Goal: Information Seeking & Learning: Learn about a topic

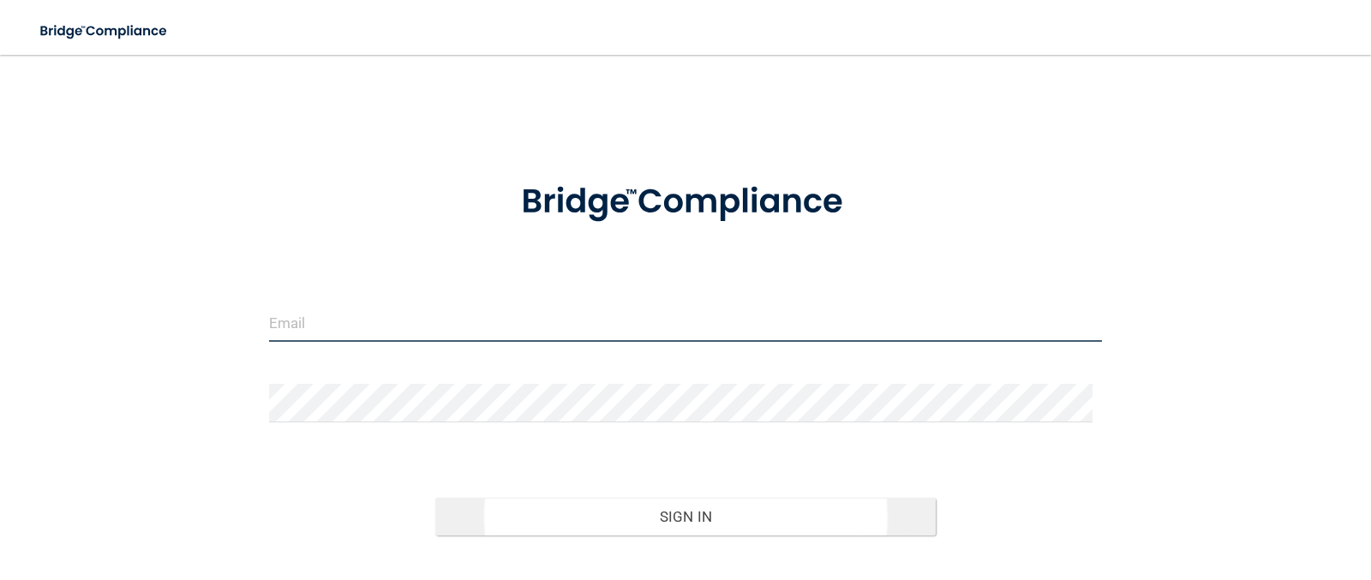
type input "[EMAIL_ADDRESS][DOMAIN_NAME]"
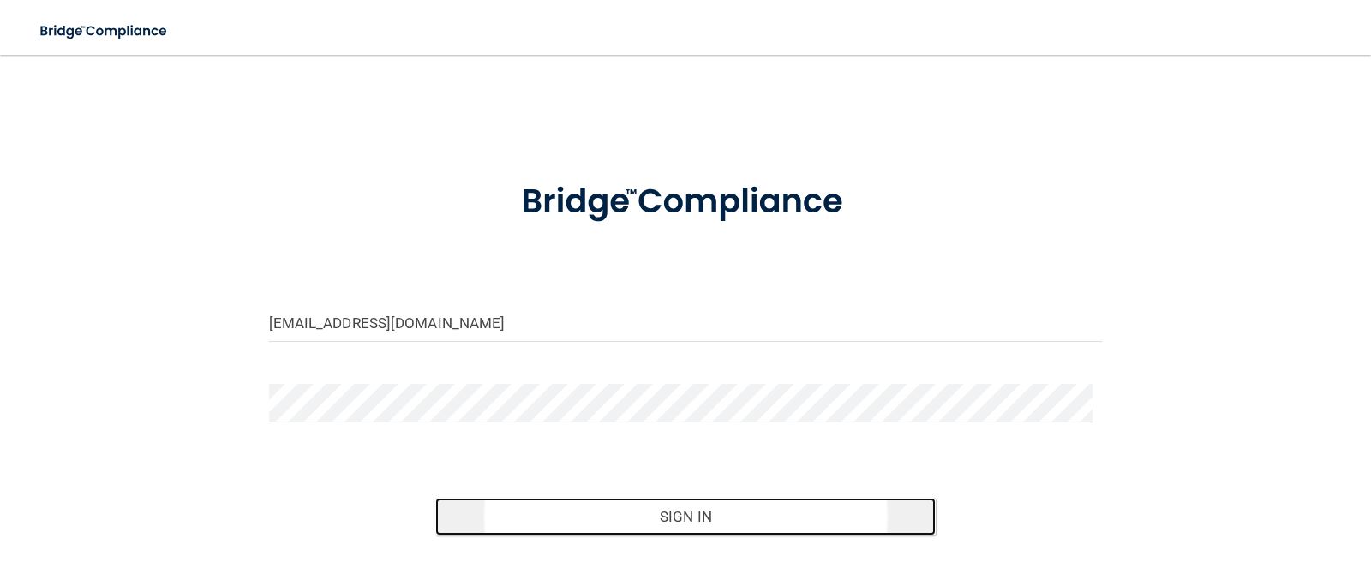
click at [786, 512] on button "Sign In" at bounding box center [685, 517] width 500 height 38
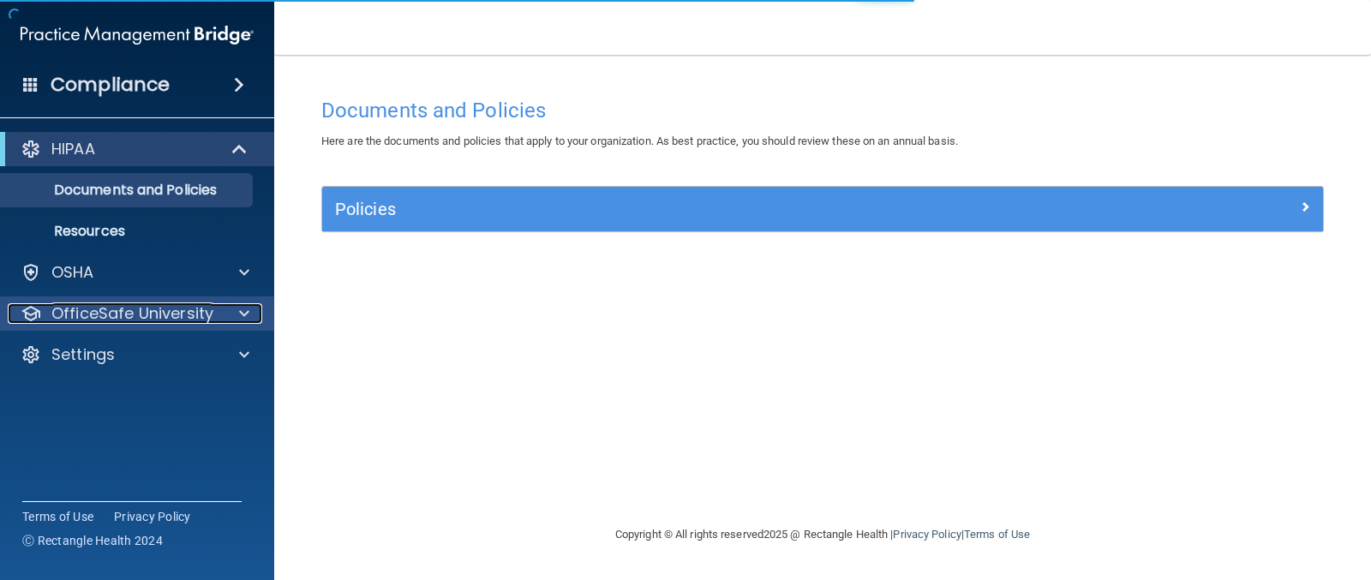
click at [158, 314] on p "OfficeSafe University" at bounding box center [132, 313] width 162 height 21
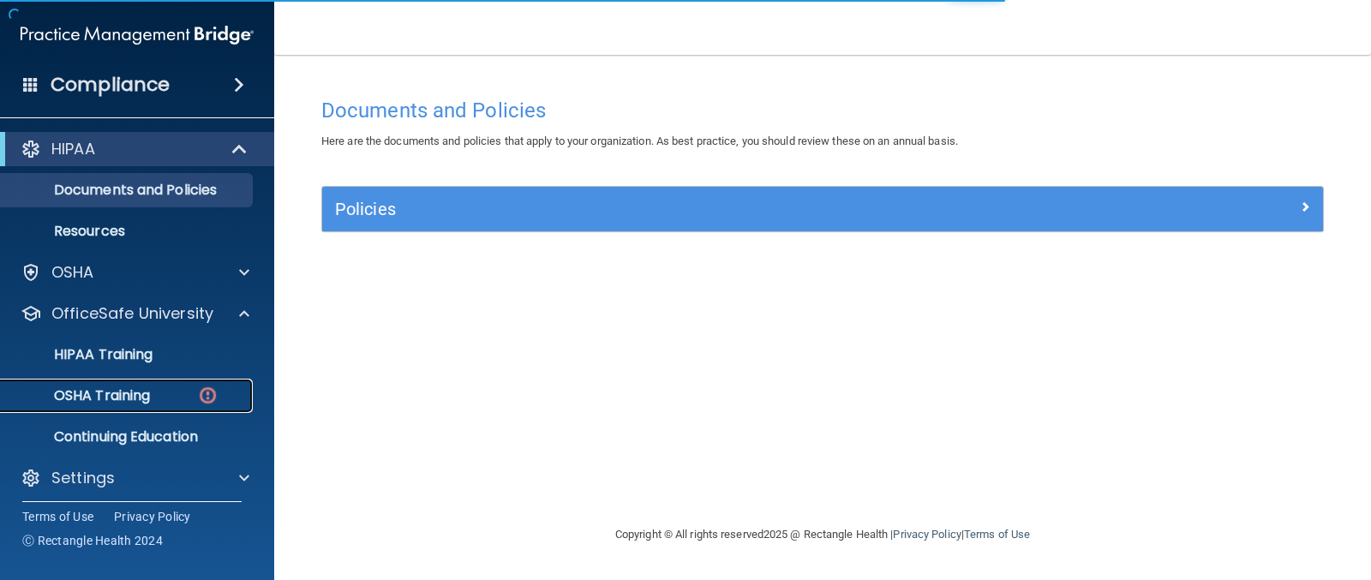
click at [127, 392] on p "OSHA Training" at bounding box center [80, 395] width 139 height 17
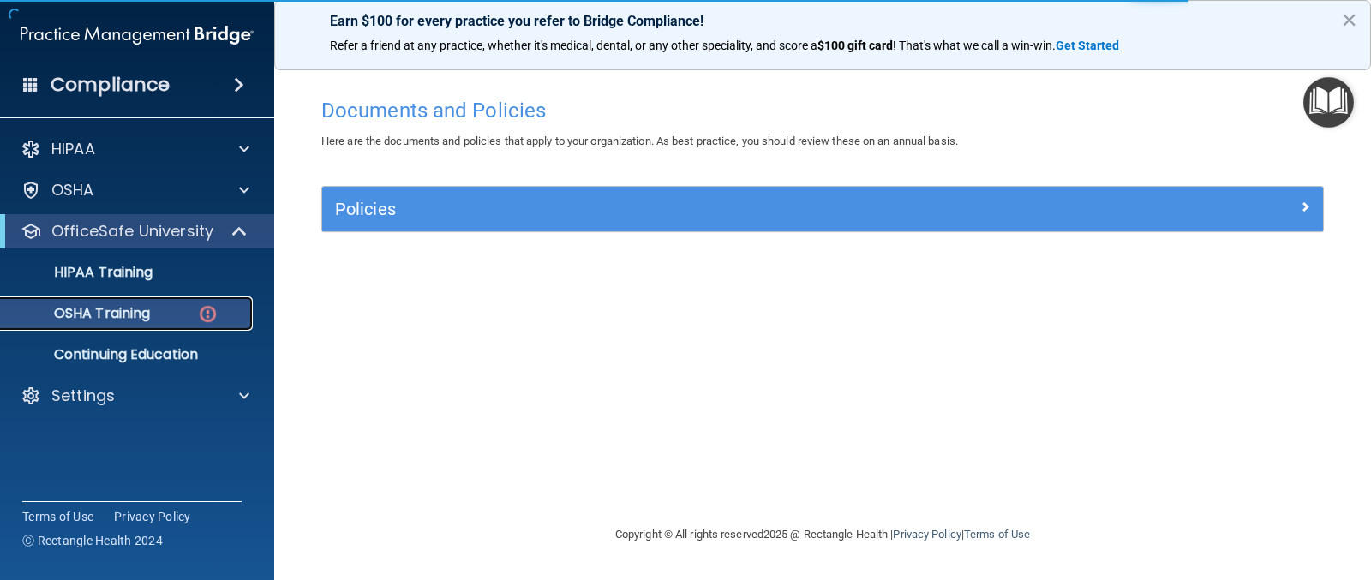
click at [172, 313] on div "OSHA Training" at bounding box center [128, 313] width 234 height 17
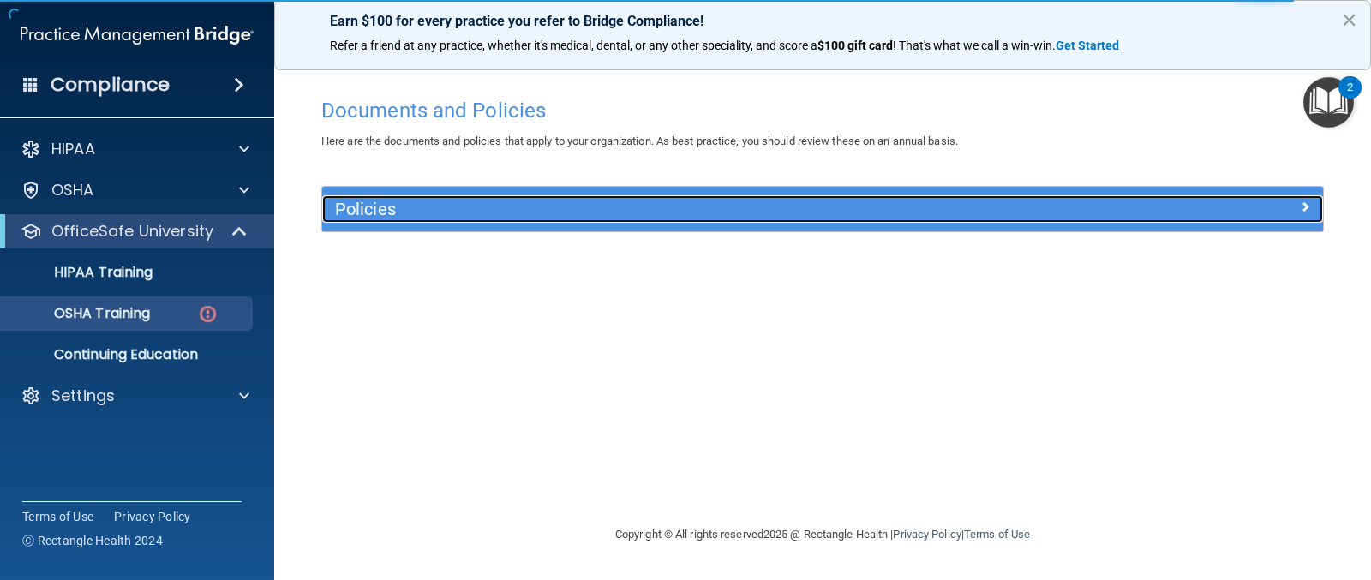
click at [630, 199] on div "Policies" at bounding box center [697, 208] width 751 height 27
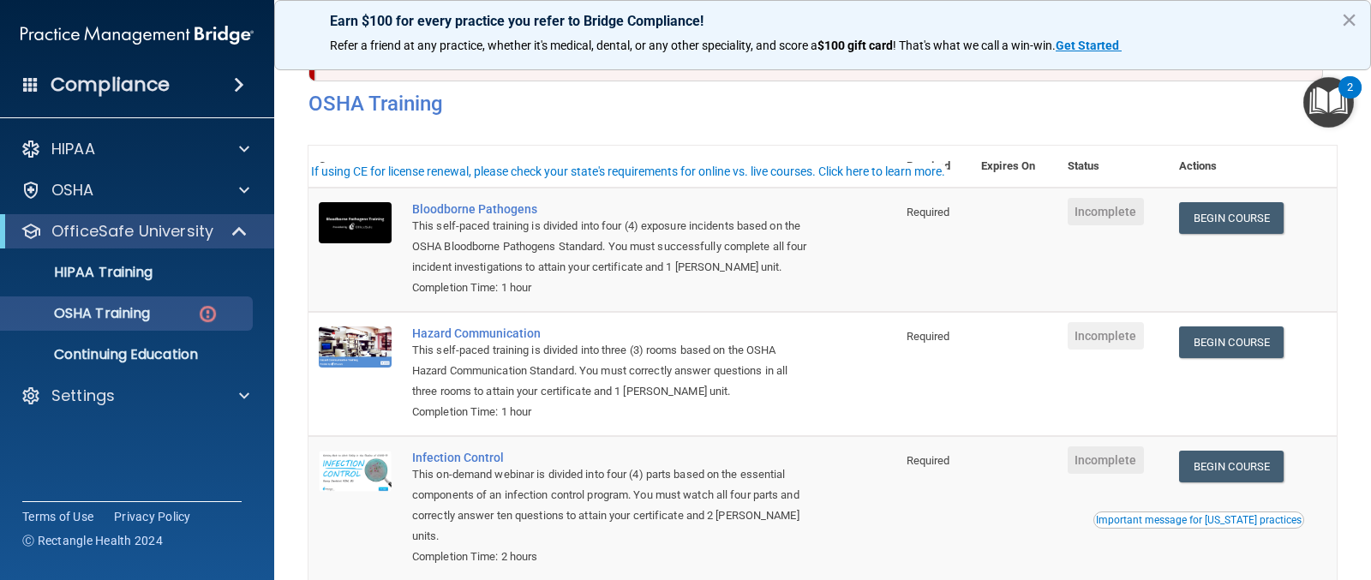
scroll to position [13, 0]
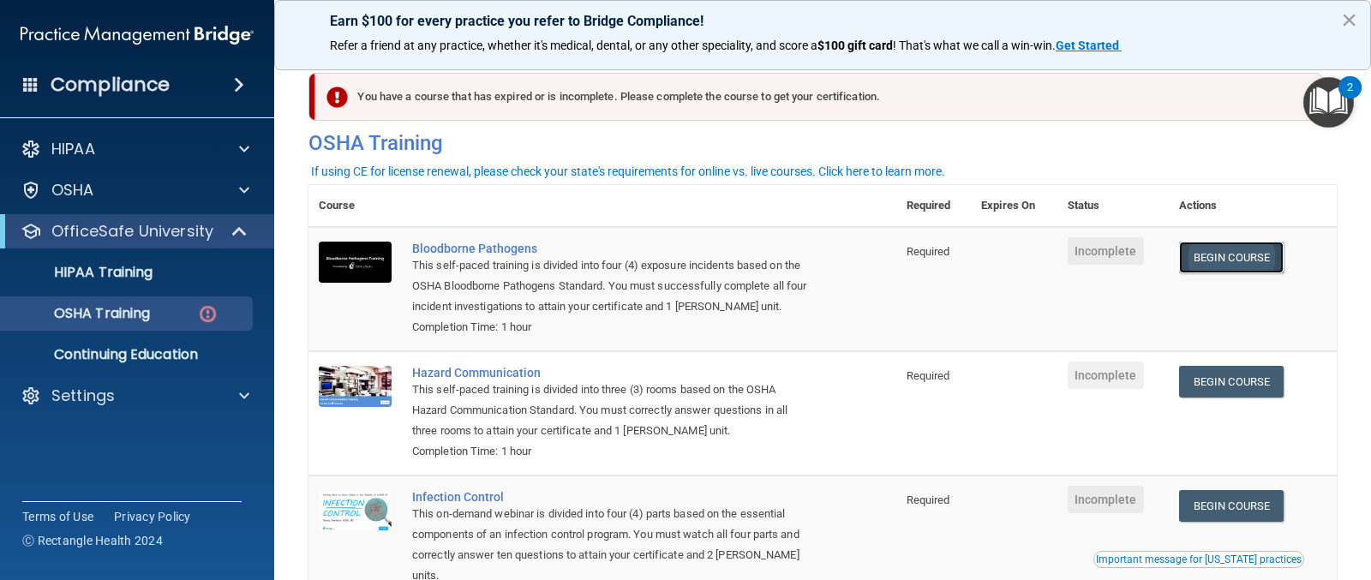
click at [1222, 254] on link "Begin Course" at bounding box center [1231, 258] width 105 height 32
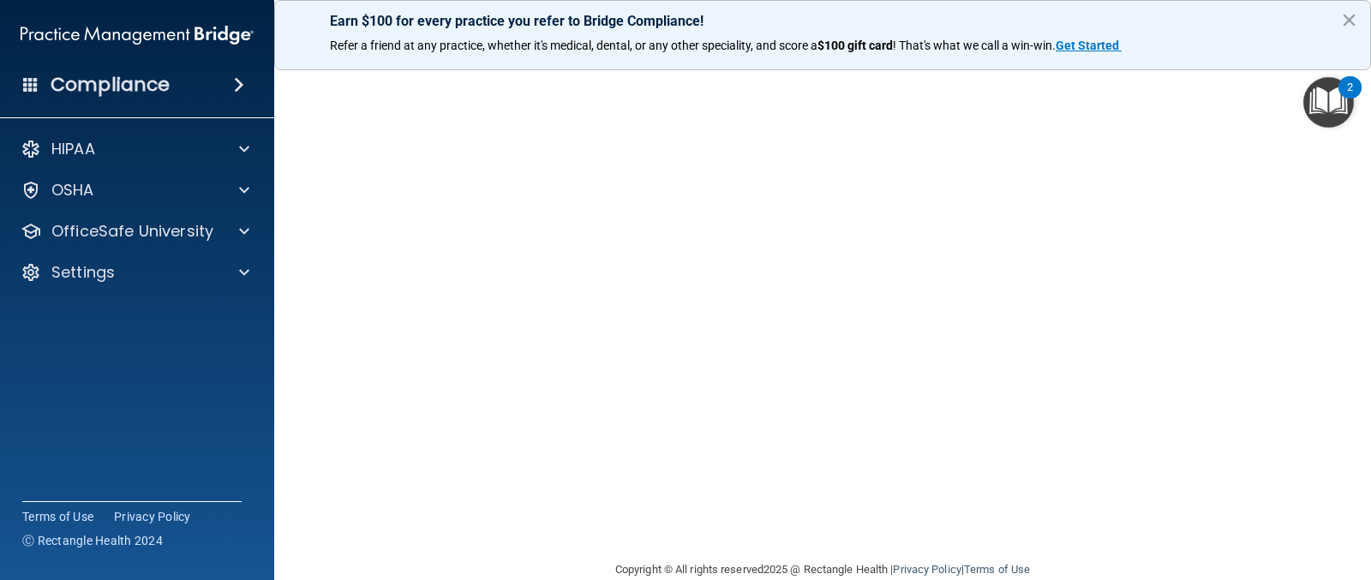
scroll to position [153, 0]
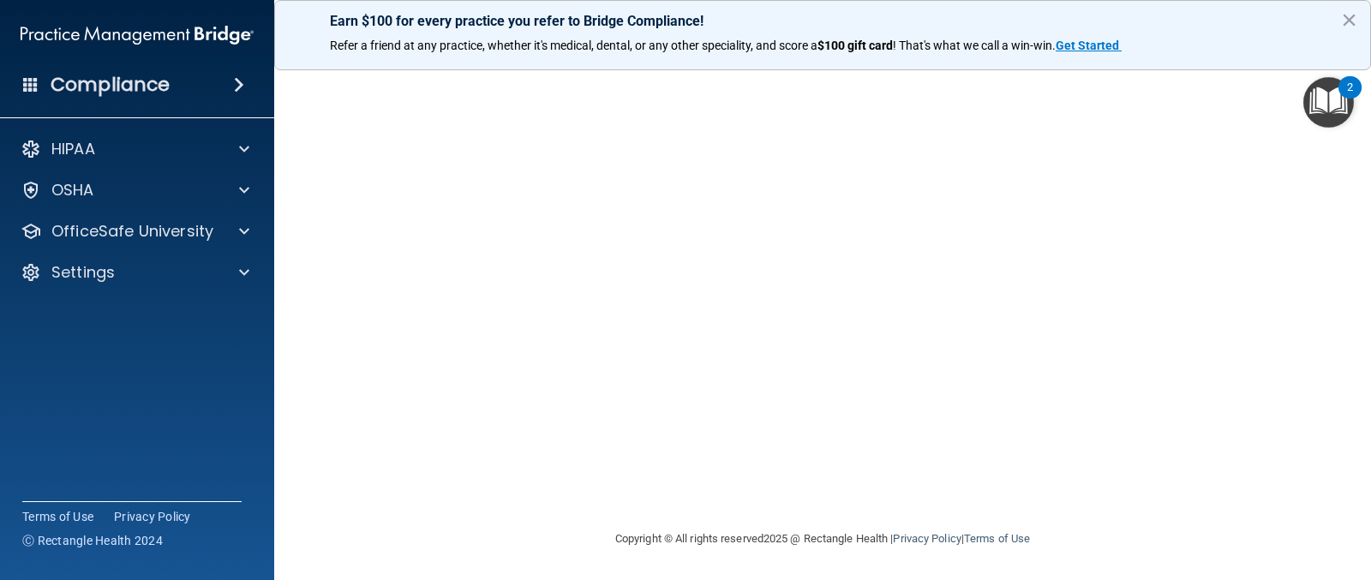
click at [410, 569] on main "Bloodborne Pathogens Training This course doesn’t expire until . Are you sure y…" at bounding box center [822, 317] width 1097 height 525
click at [1350, 22] on button "×" at bounding box center [1349, 19] width 16 height 27
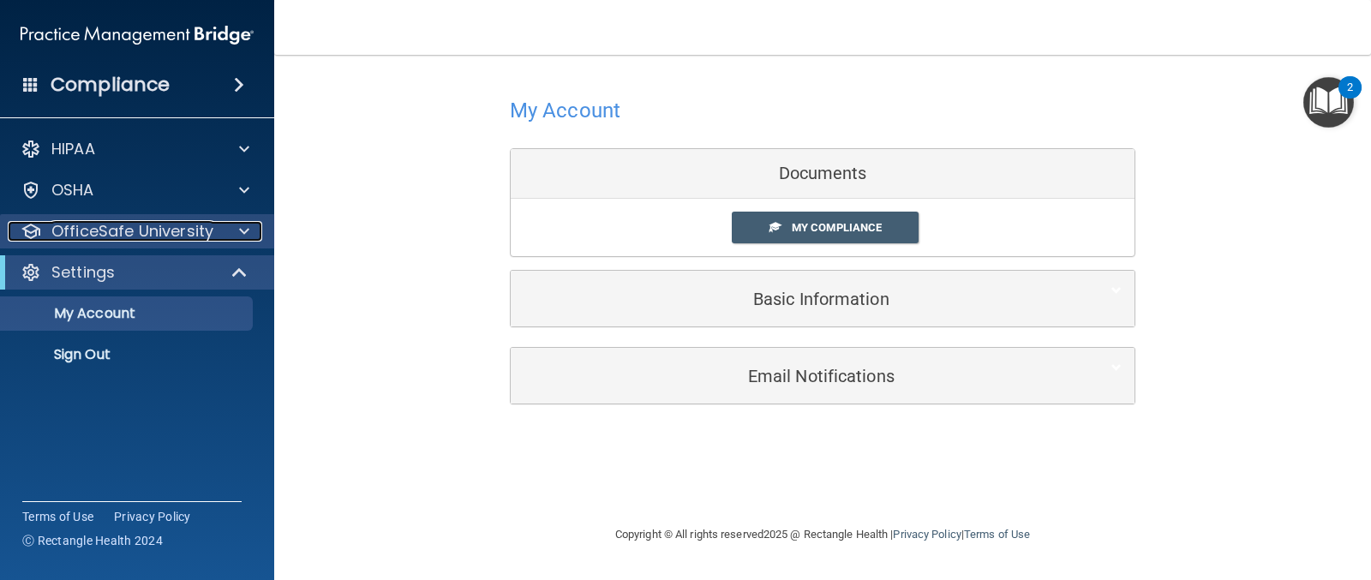
click at [159, 233] on p "OfficeSafe University" at bounding box center [132, 231] width 162 height 21
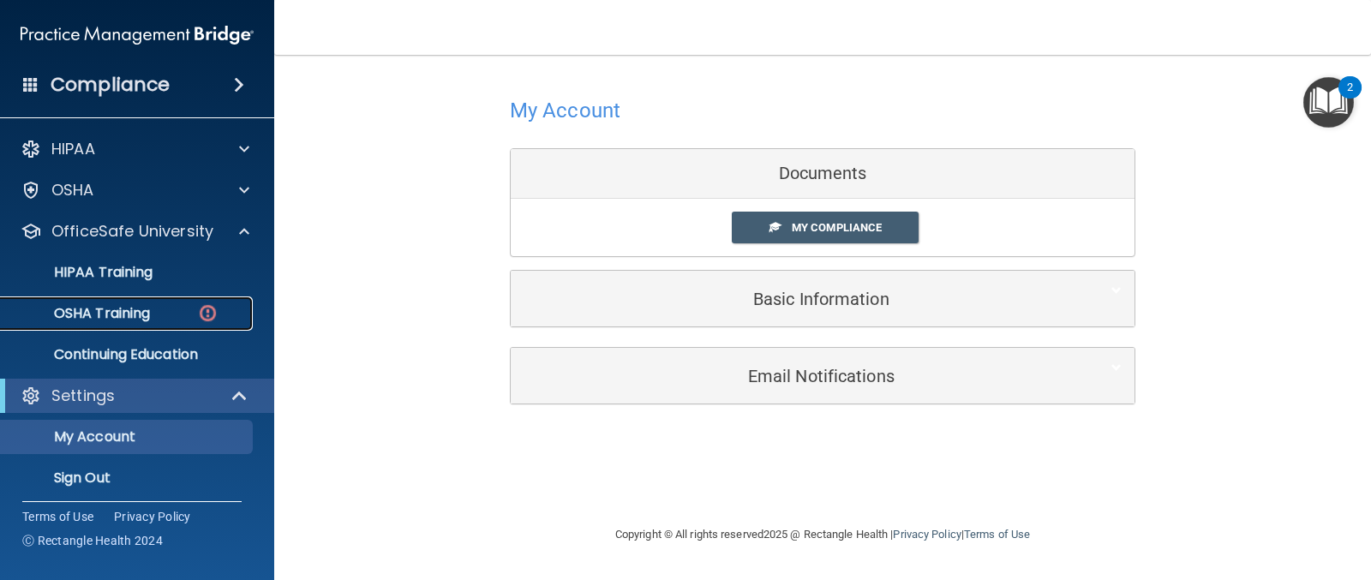
click at [141, 318] on p "OSHA Training" at bounding box center [80, 313] width 139 height 17
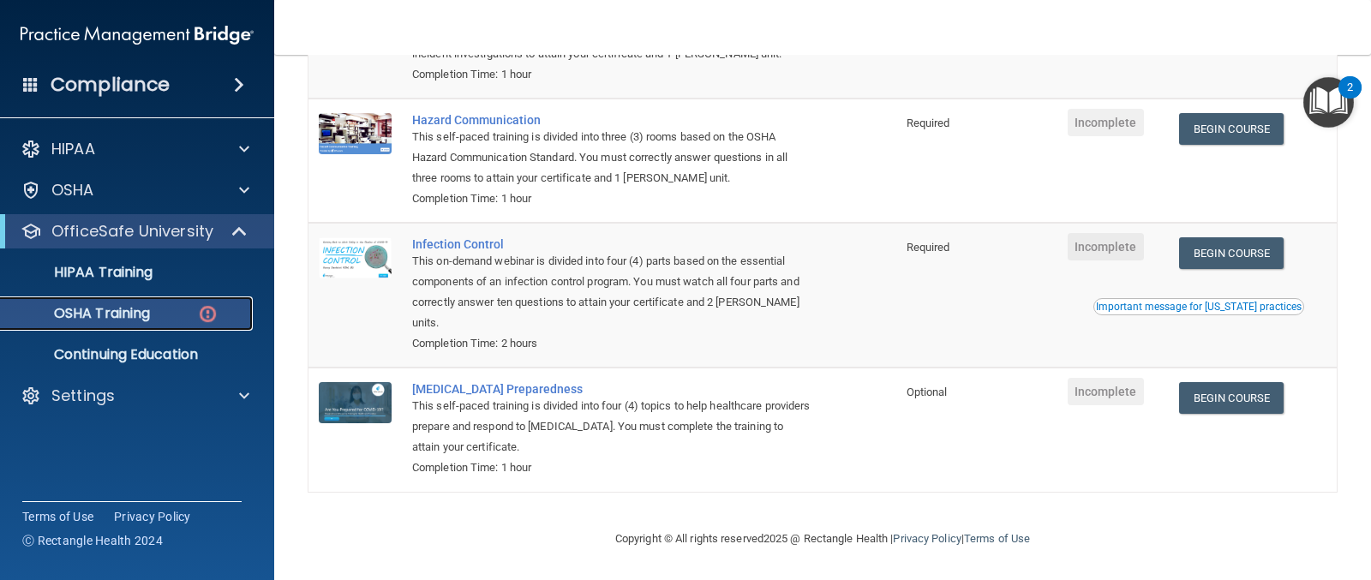
scroll to position [184, 0]
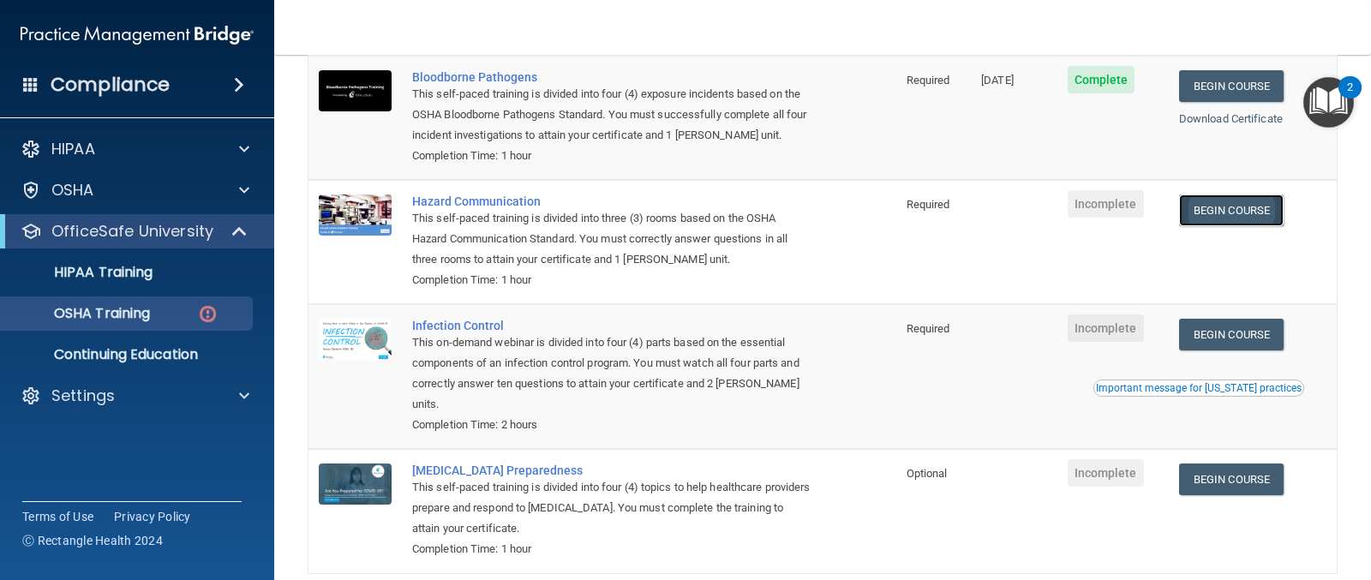
click at [1240, 206] on link "Begin Course" at bounding box center [1231, 210] width 105 height 32
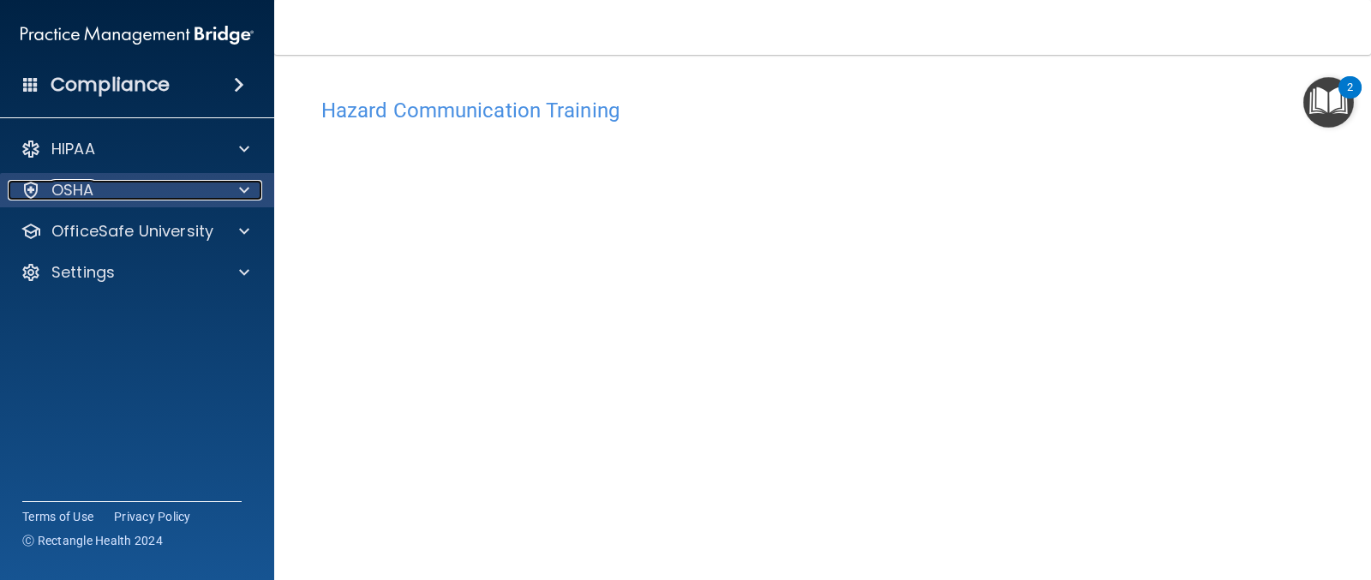
click at [87, 183] on p "OSHA" at bounding box center [72, 190] width 43 height 21
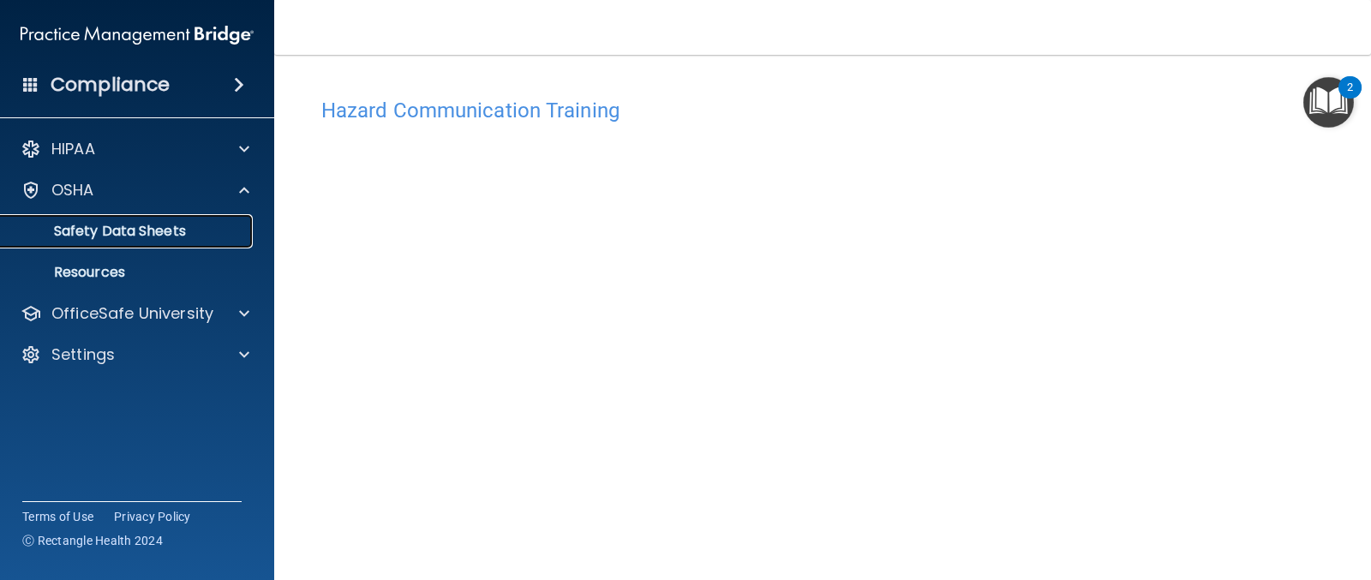
click at [110, 230] on p "Safety Data Sheets" at bounding box center [128, 231] width 234 height 17
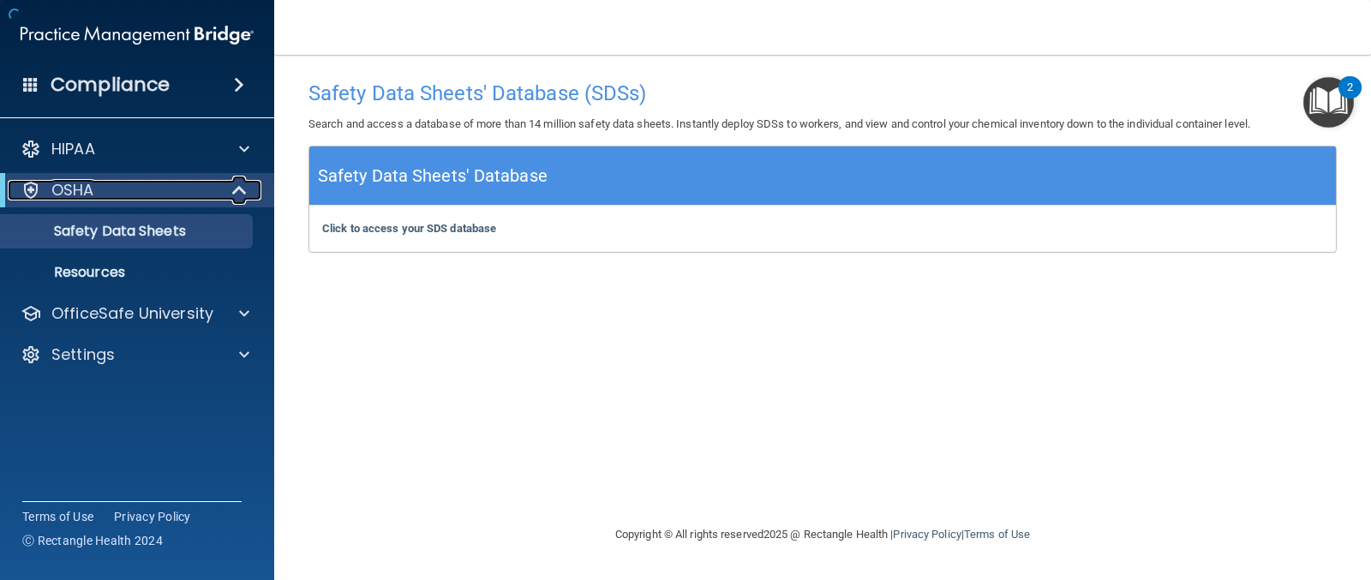
click at [156, 194] on div "OSHA" at bounding box center [114, 190] width 212 height 21
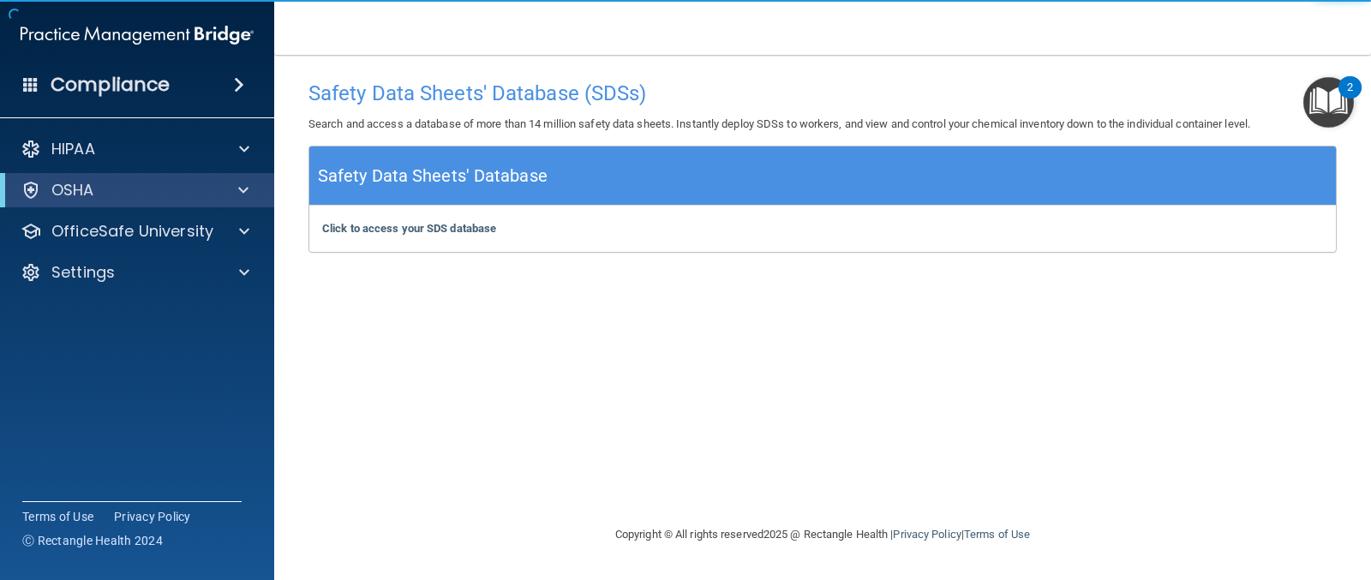
click at [146, 200] on div "OSHA" at bounding box center [137, 190] width 274 height 34
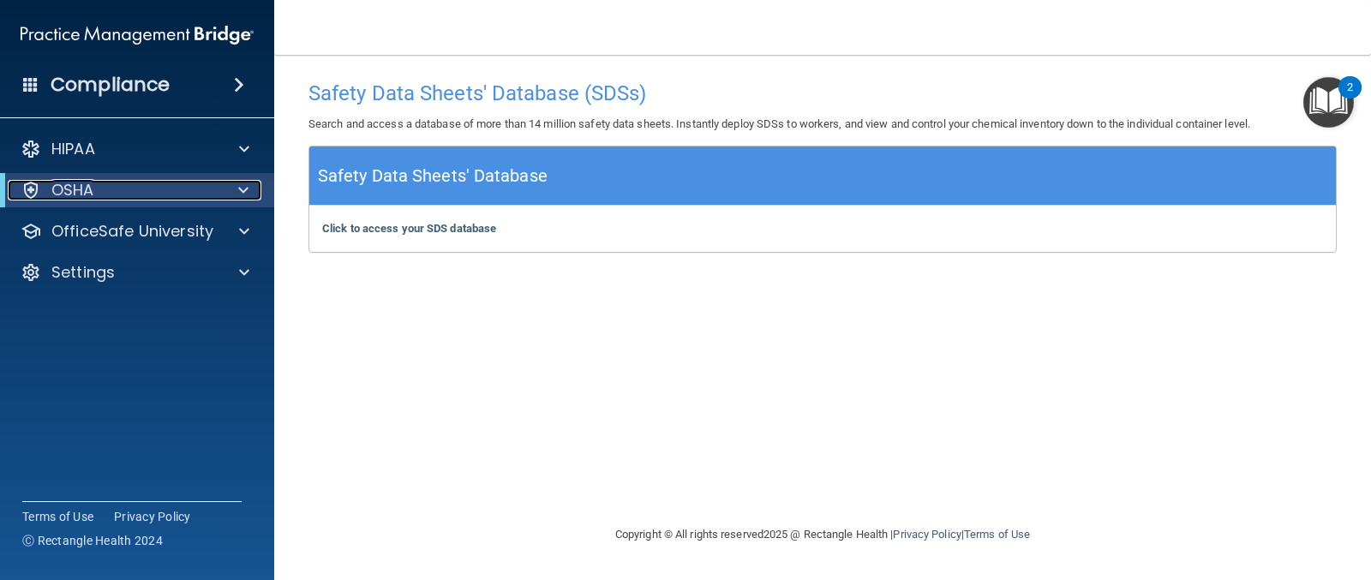
click at [151, 194] on div "OSHA" at bounding box center [114, 190] width 212 height 21
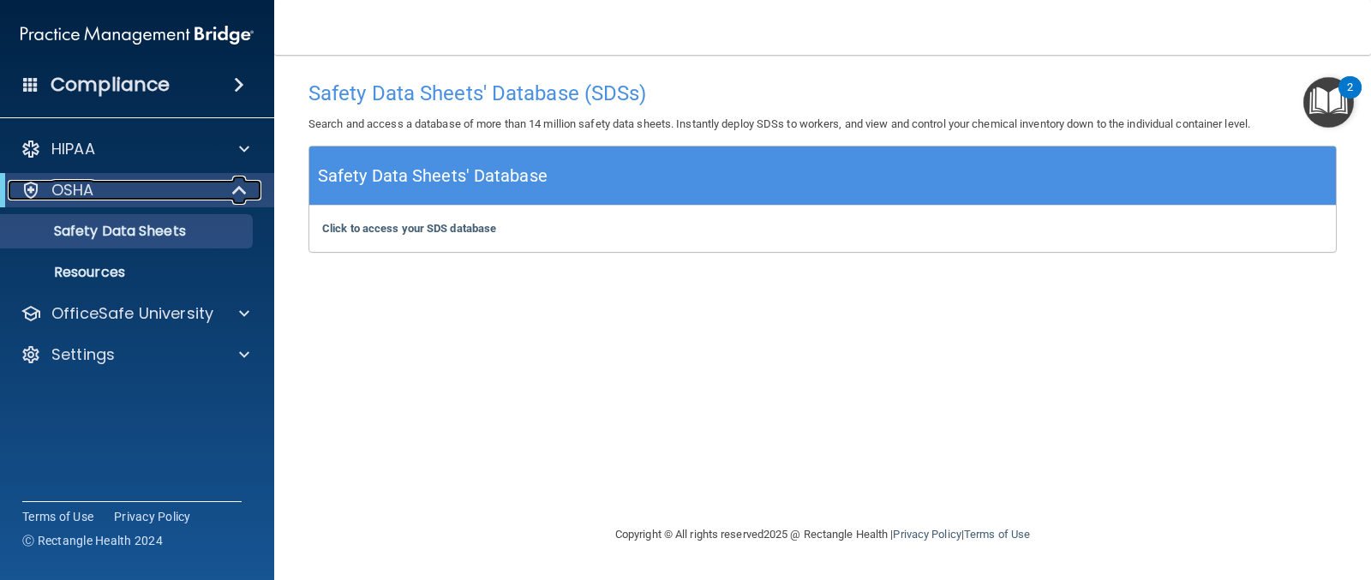
click at [150, 196] on div "OSHA" at bounding box center [114, 190] width 212 height 21
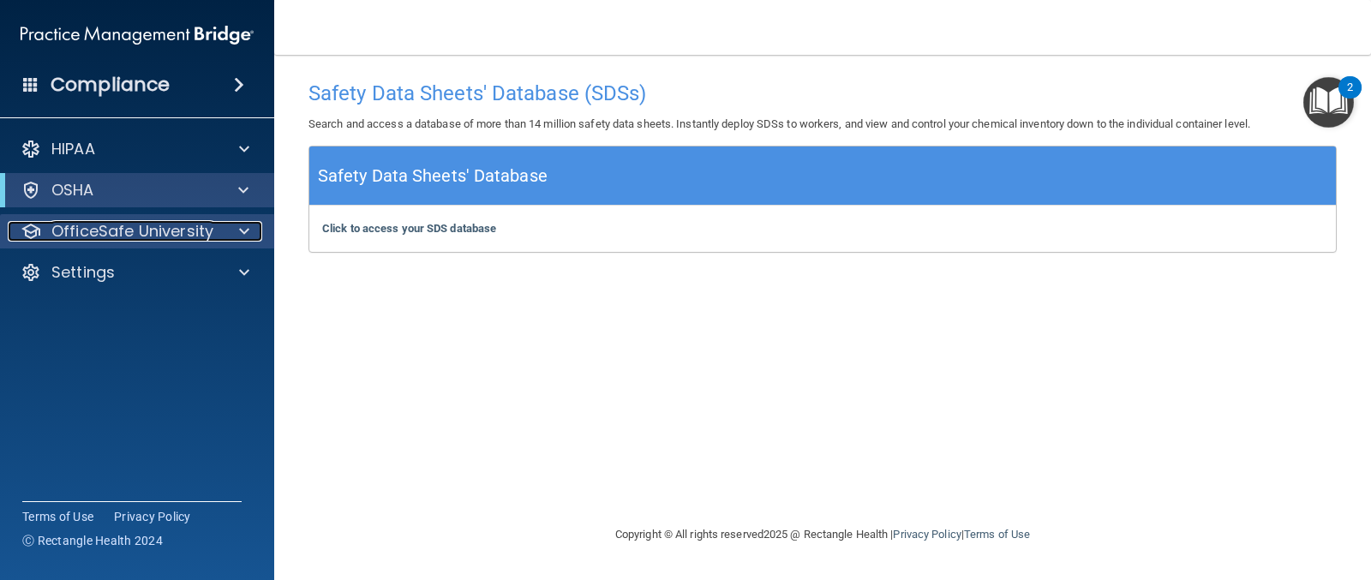
click at [162, 238] on p "OfficeSafe University" at bounding box center [132, 231] width 162 height 21
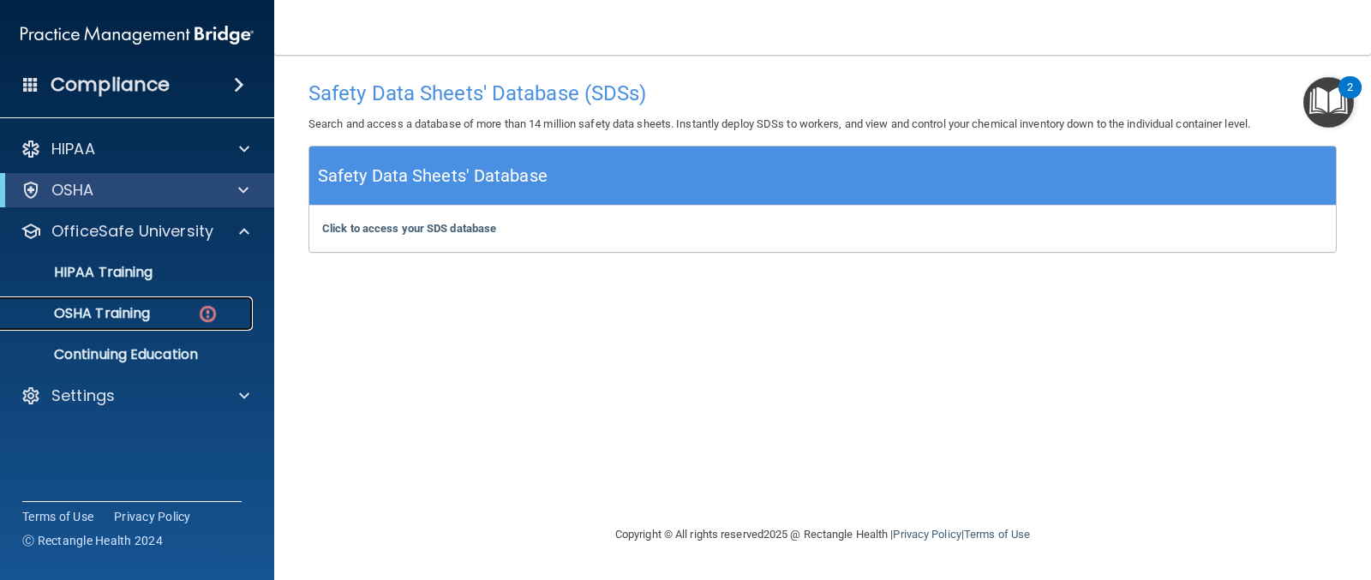
click at [149, 315] on p "OSHA Training" at bounding box center [80, 313] width 139 height 17
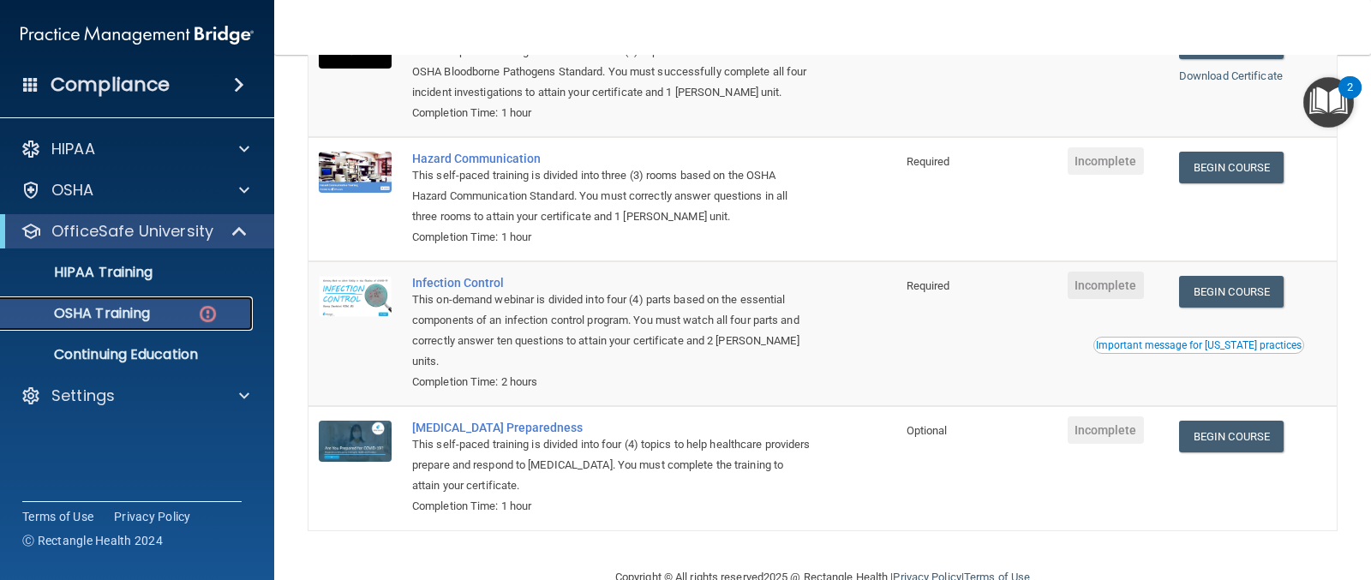
scroll to position [257, 0]
